Goal: Task Accomplishment & Management: Use online tool/utility

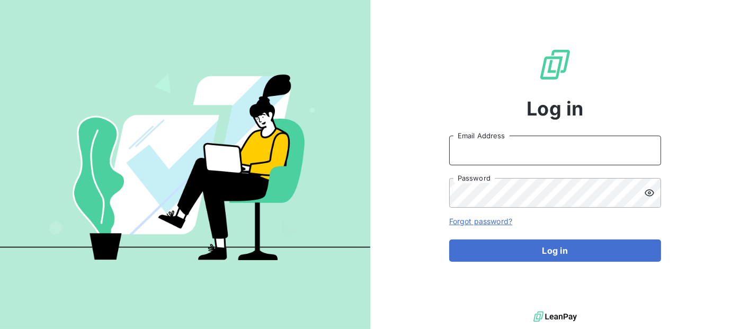
type input "[EMAIL_ADDRESS][DOMAIN_NAME]"
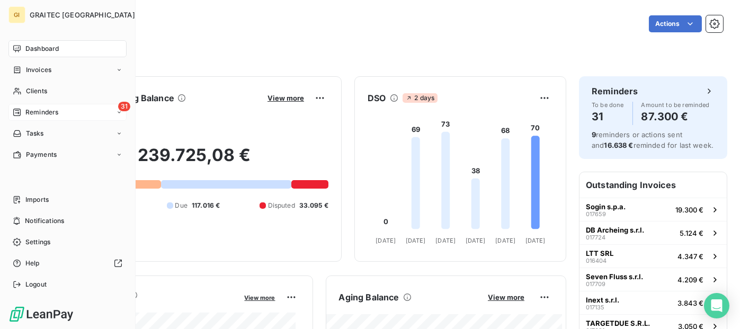
click at [52, 114] on span "Reminders" at bounding box center [41, 113] width 33 height 10
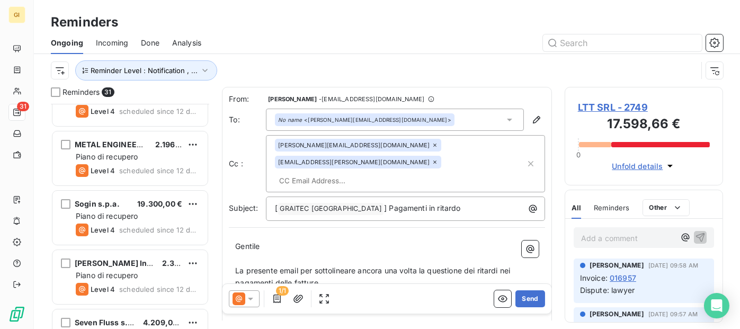
scroll to position [424, 0]
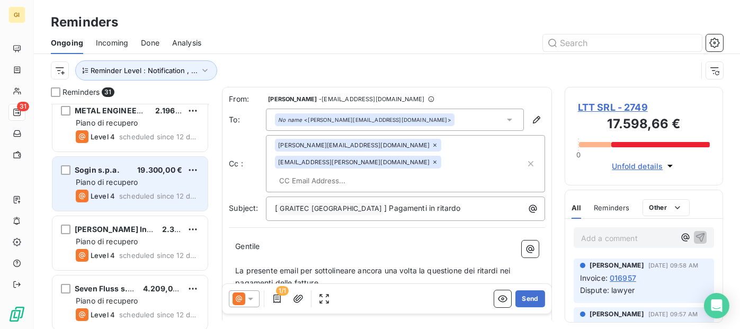
click at [107, 173] on span "Sogin s.p.a." at bounding box center [97, 169] width 45 height 9
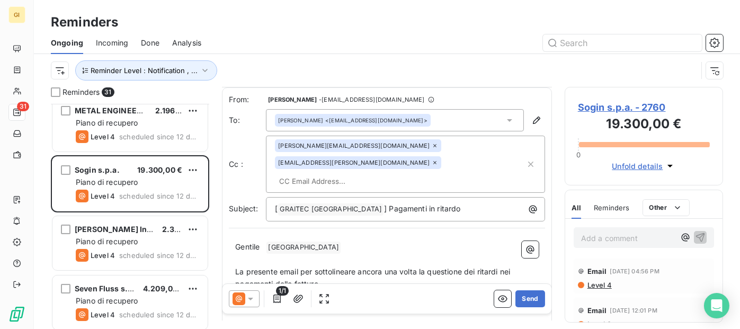
scroll to position [54, 0]
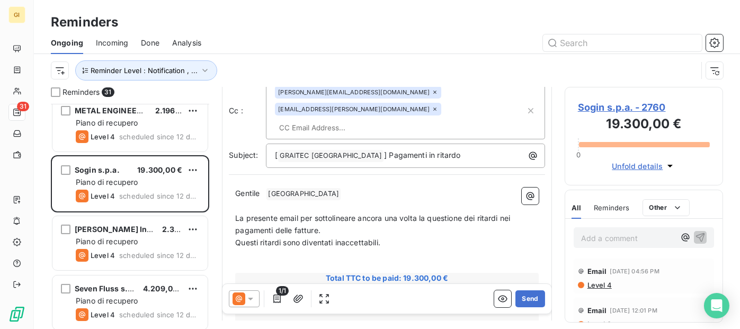
click at [388, 237] on p "Questi ritardi sono diventati inaccettabili." at bounding box center [387, 243] width 304 height 12
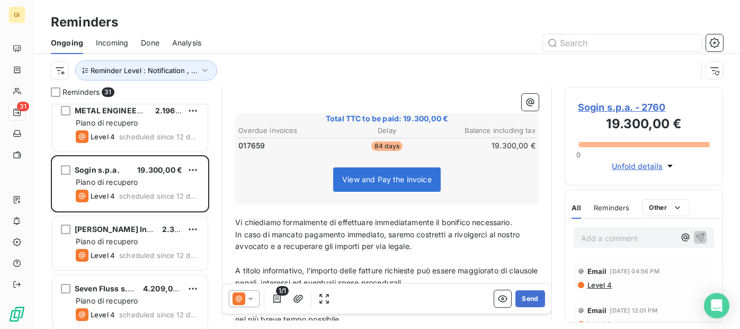
scroll to position [196, 0]
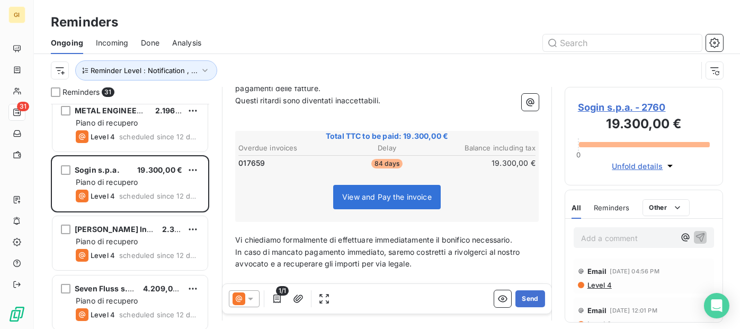
click at [422, 222] on p "﻿" at bounding box center [387, 228] width 304 height 12
click at [414, 235] on span "Vi chiediamo formalmente di effettuare immediatamente il bonifico necessario." at bounding box center [373, 239] width 277 height 9
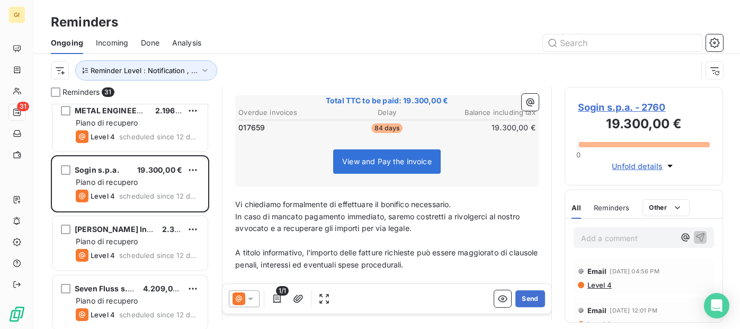
scroll to position [249, 0]
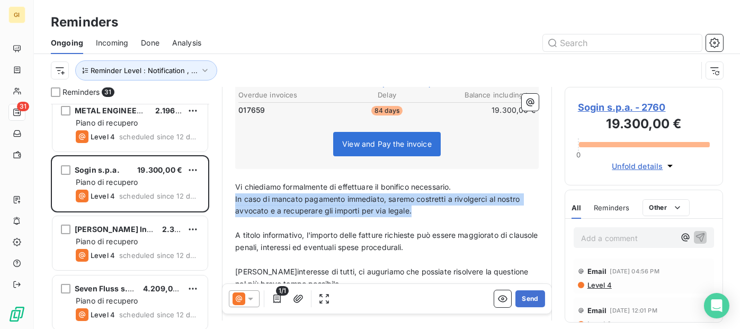
drag, startPoint x: 418, startPoint y: 190, endPoint x: 235, endPoint y: 180, distance: 183.1
click at [235, 193] on p "In caso di mancato pagamento immediato, saremo costretti a rivolgerci al nostro…" at bounding box center [387, 205] width 304 height 24
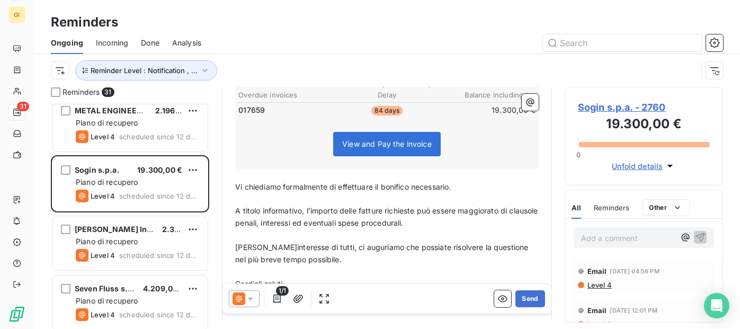
click at [404, 242] on p "[PERSON_NAME]interesse di tutti, ci auguriamo che possiate risolvere la questio…" at bounding box center [387, 254] width 304 height 24
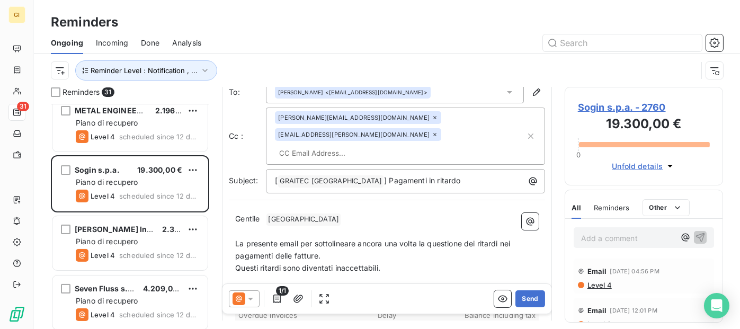
scroll to position [54, 0]
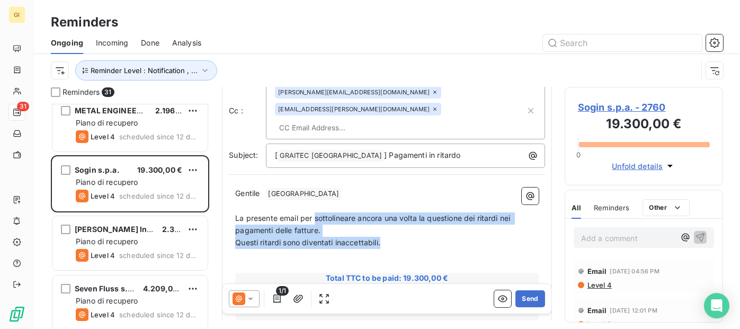
drag, startPoint x: 316, startPoint y: 199, endPoint x: 445, endPoint y: 220, distance: 130.6
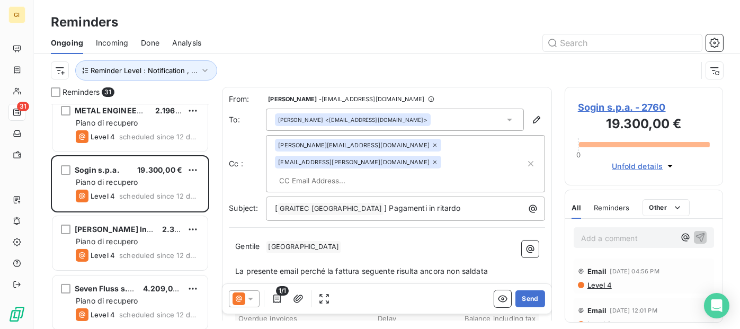
scroll to position [0, 0]
click at [521, 297] on button "Send" at bounding box center [530, 298] width 29 height 17
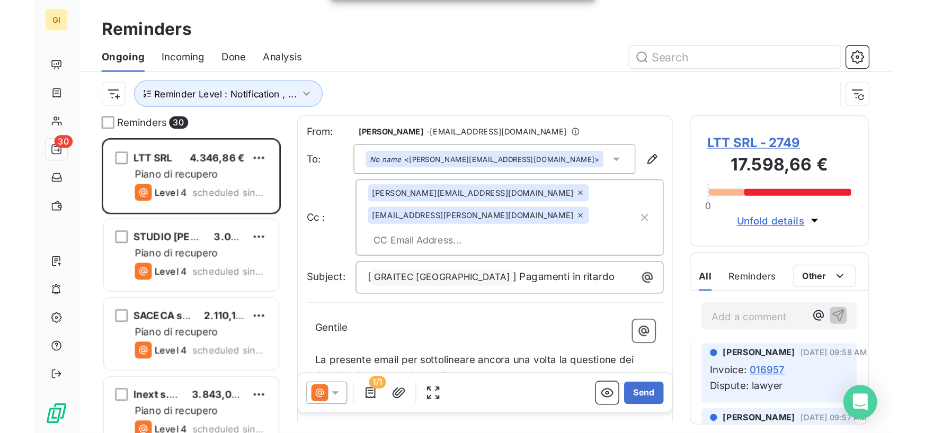
scroll to position [322, 197]
